Goal: Information Seeking & Learning: Learn about a topic

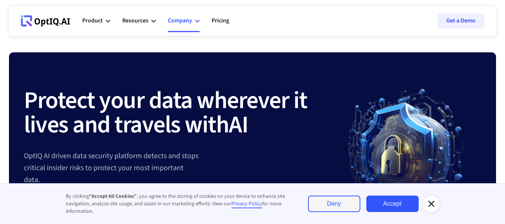
click at [194, 19] on div "Company" at bounding box center [184, 21] width 32 height 22
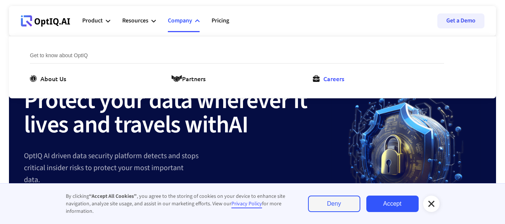
click at [327, 80] on div "Careers" at bounding box center [333, 78] width 21 height 9
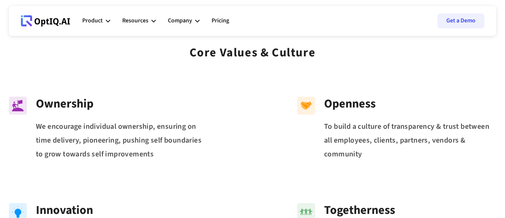
scroll to position [37, 0]
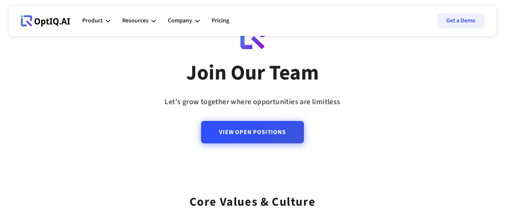
click at [252, 136] on link "View Open Positions" at bounding box center [252, 132] width 102 height 22
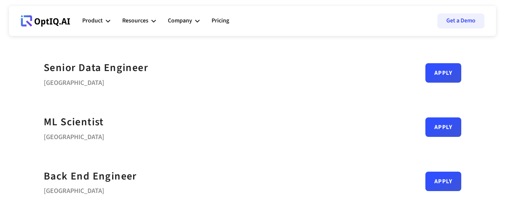
scroll to position [37, 0]
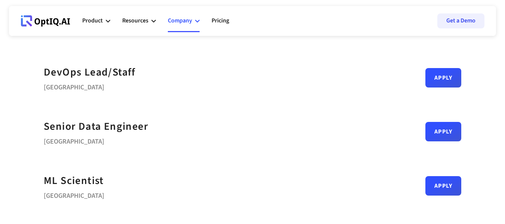
click at [177, 23] on div "Company" at bounding box center [180, 21] width 24 height 10
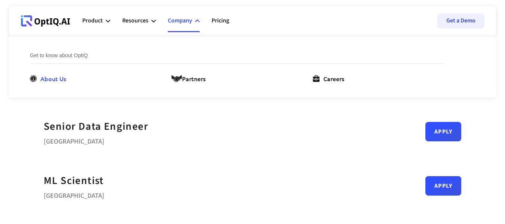
click at [57, 77] on div "About Us" at bounding box center [53, 78] width 26 height 9
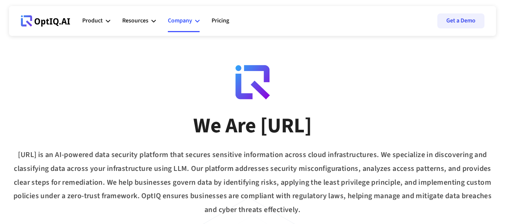
click at [196, 23] on icon at bounding box center [197, 21] width 4 height 4
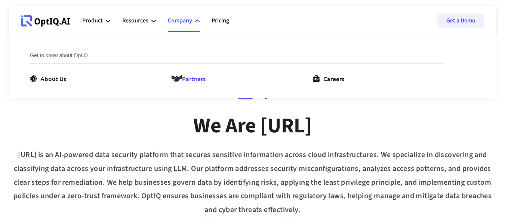
click at [197, 77] on div "Partners" at bounding box center [194, 78] width 24 height 9
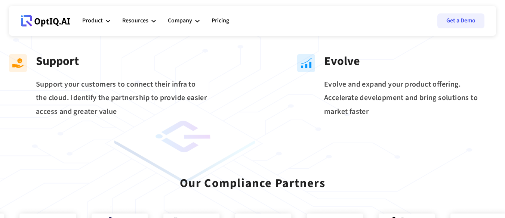
scroll to position [561, 0]
